Goal: Information Seeking & Learning: Learn about a topic

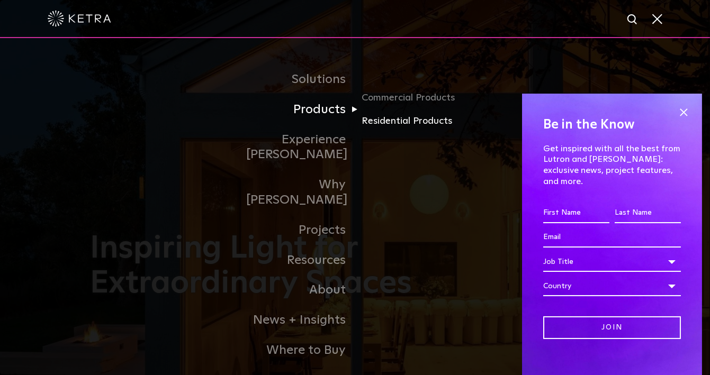
click at [395, 126] on link "Residential Products" at bounding box center [413, 121] width 102 height 15
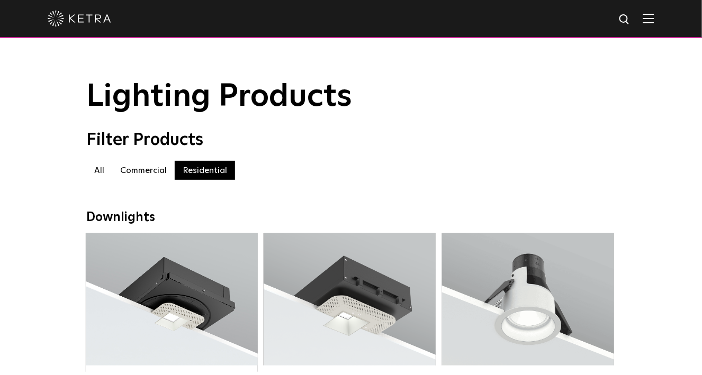
click at [132, 174] on label "Commercial" at bounding box center [143, 170] width 62 height 19
click at [100, 174] on label "All" at bounding box center [99, 170] width 26 height 19
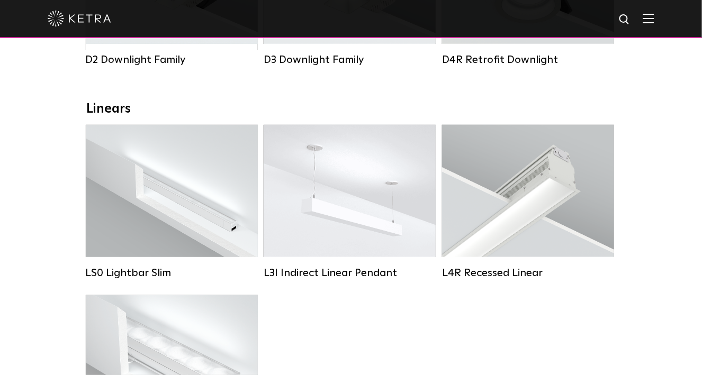
scroll to position [371, 0]
